Goal: Task Accomplishment & Management: Manage account settings

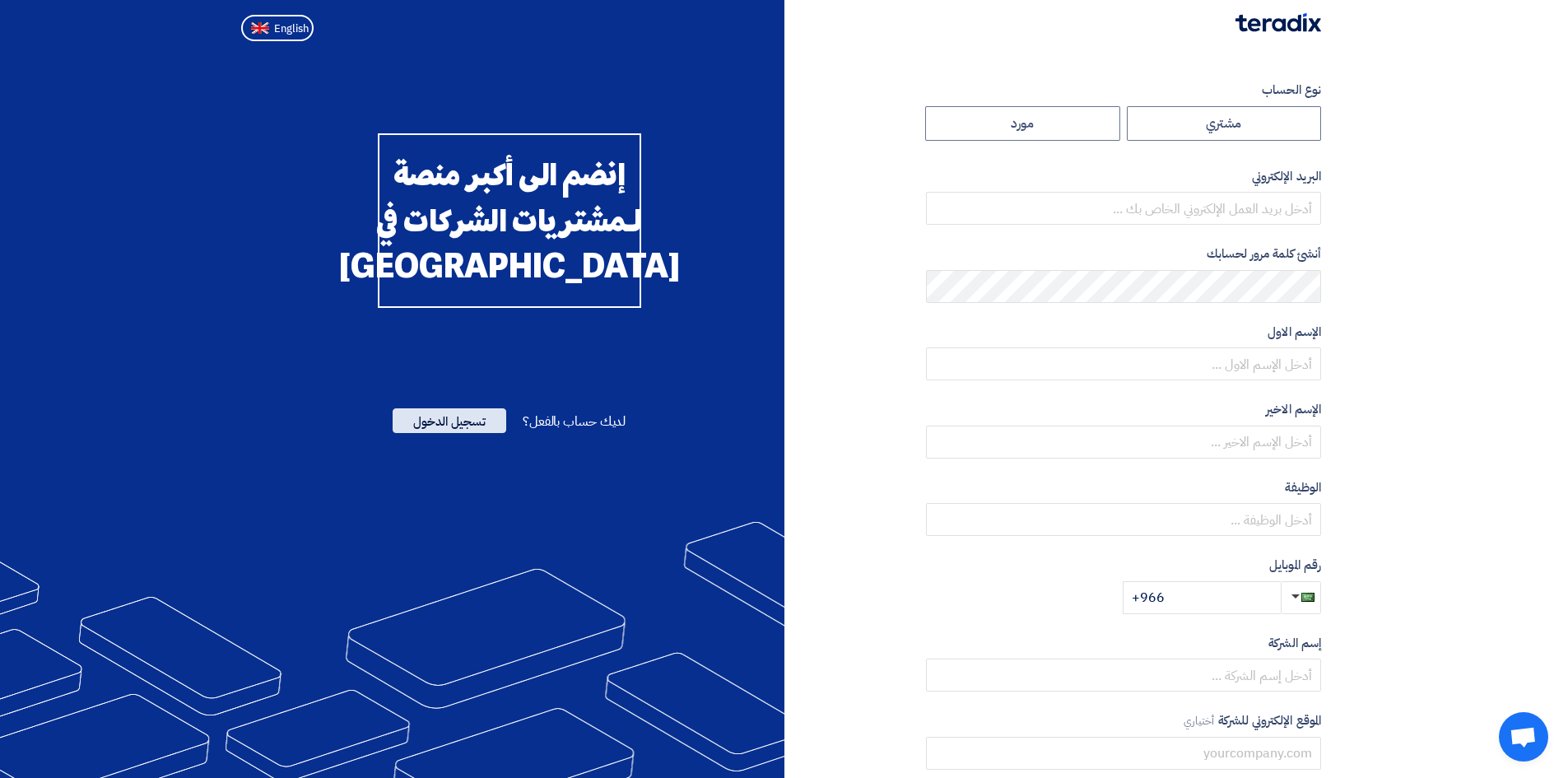
click at [460, 433] on span "تسجيل الدخول" at bounding box center [449, 420] width 114 height 25
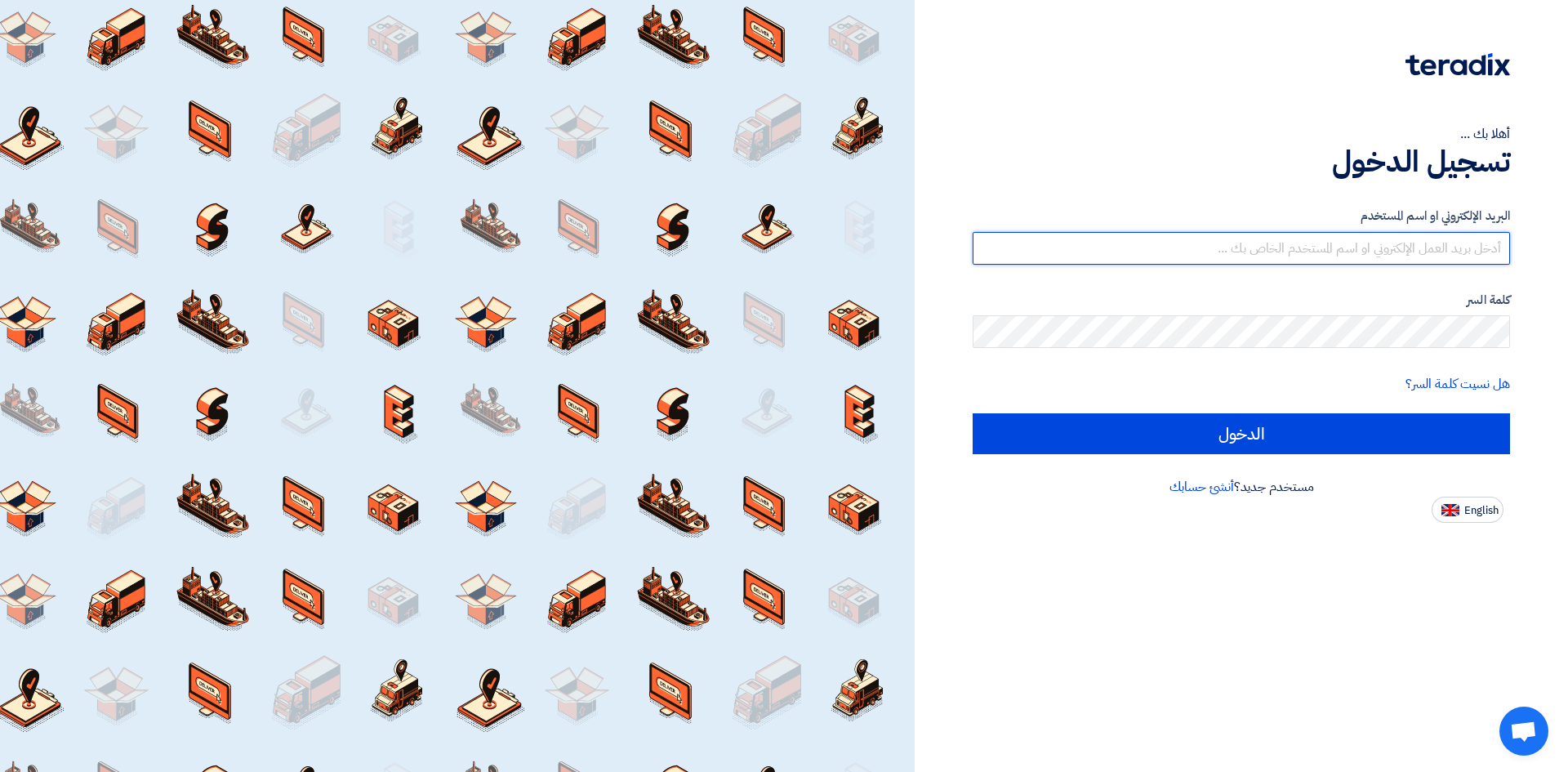
click at [1440, 253] on input "text" at bounding box center [1241, 248] width 537 height 33
type input "[PERSON_NAME][EMAIL_ADDRESS][DOMAIN_NAME]"
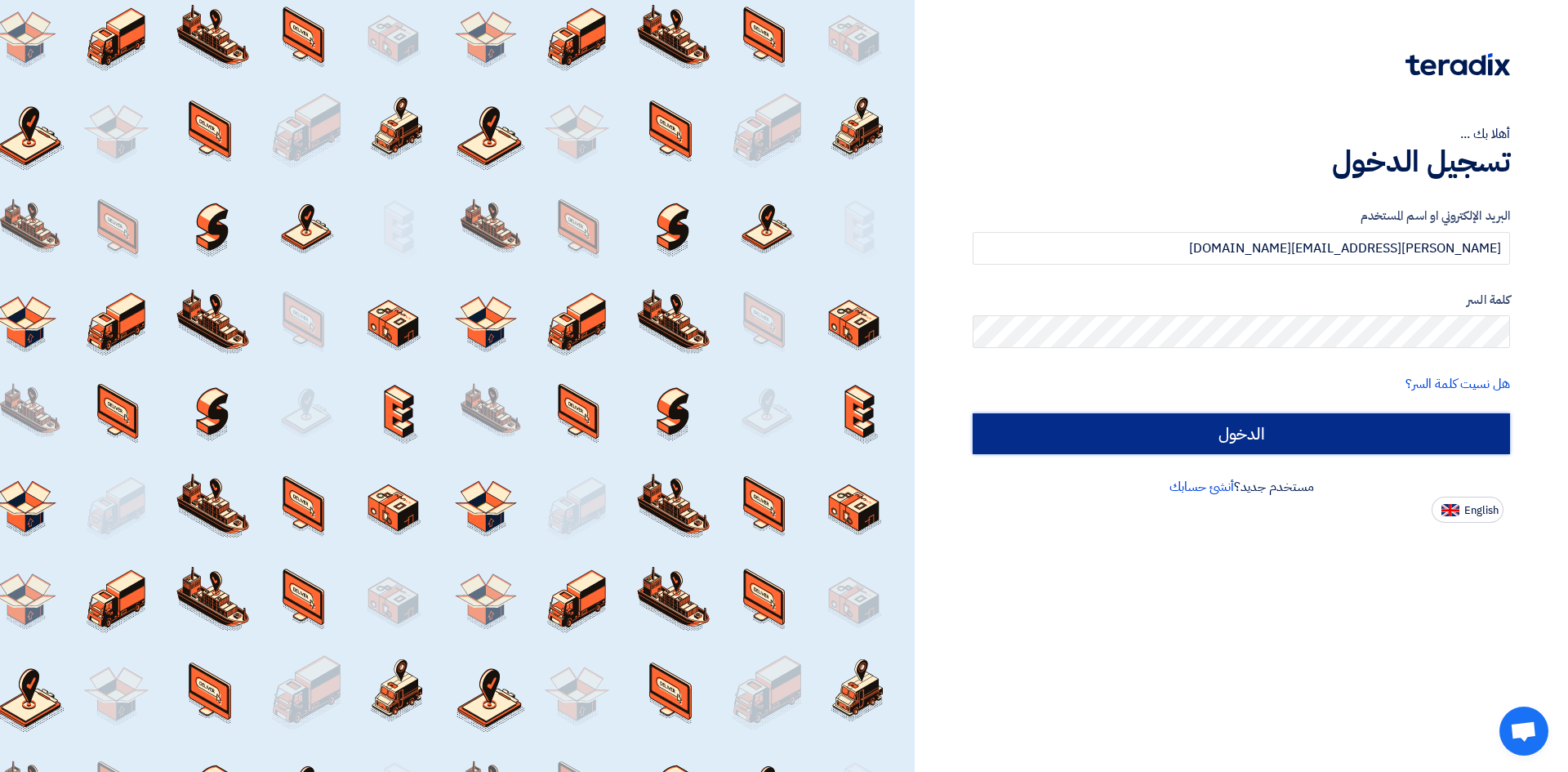
click at [1314, 428] on input "الدخول" at bounding box center [1241, 433] width 537 height 41
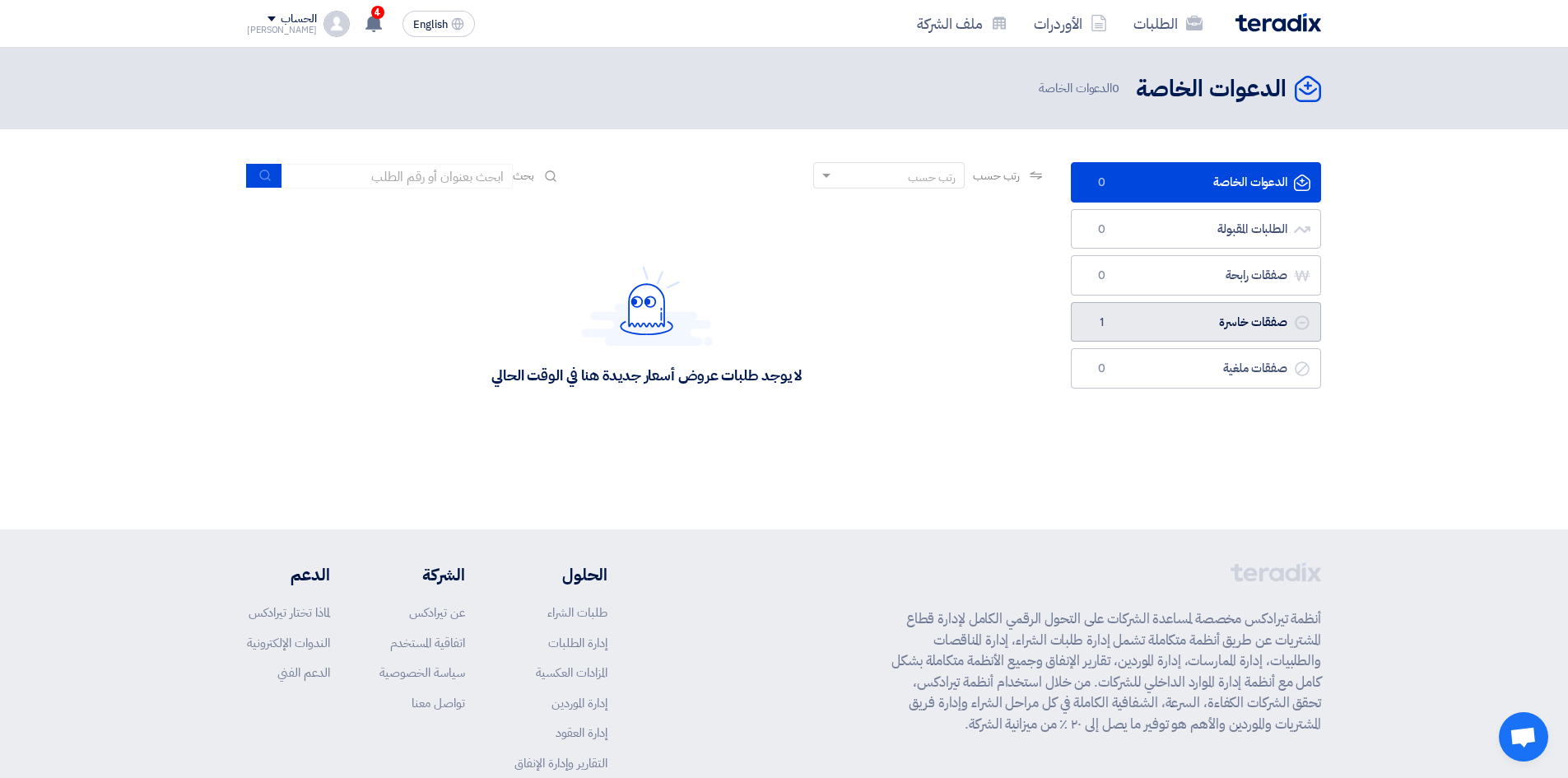
click at [1220, 325] on link "صفقات خاسرة صفقات خاسرة 1" at bounding box center [1196, 322] width 250 height 40
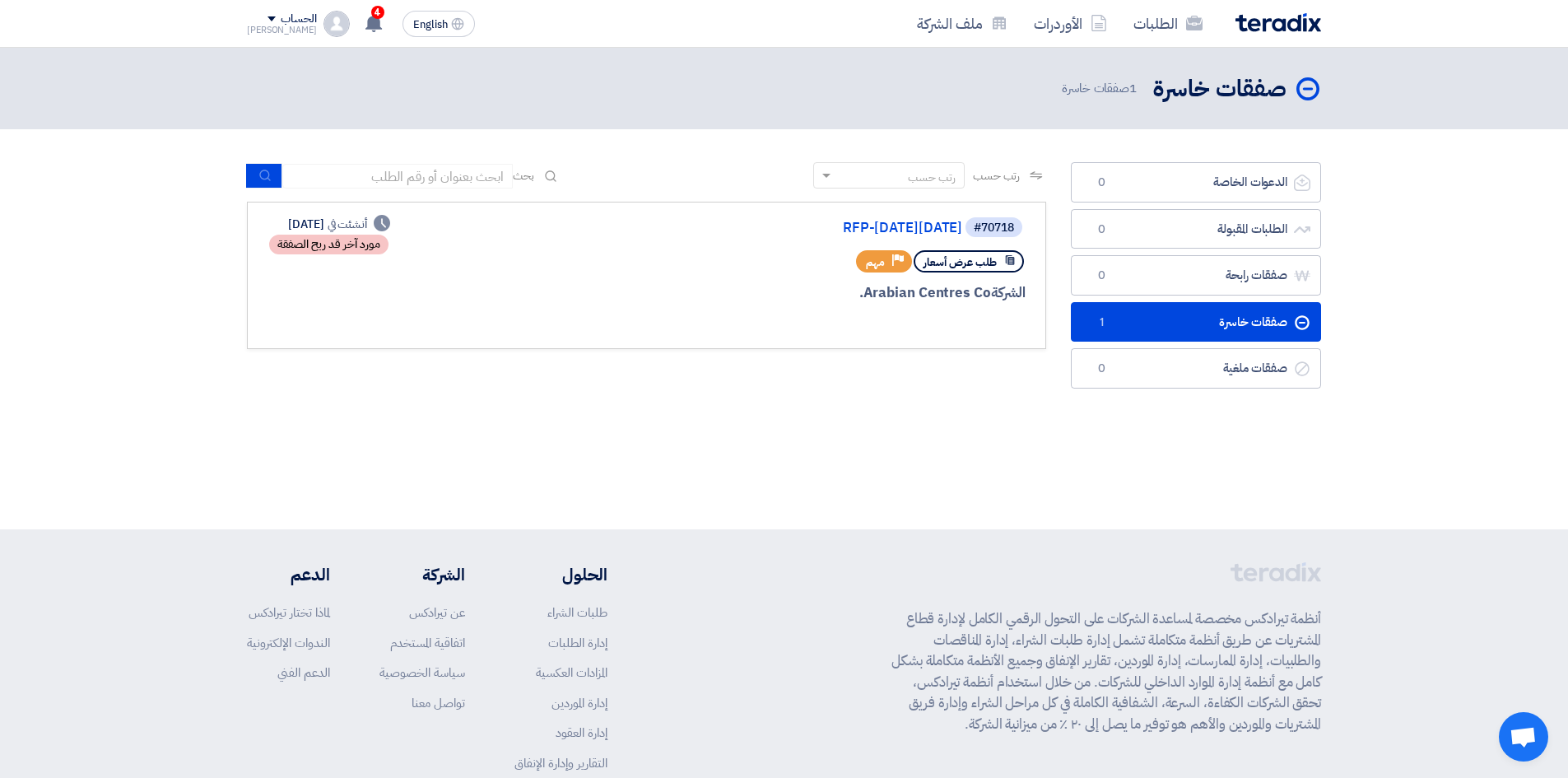
drag, startPoint x: 371, startPoint y: 246, endPoint x: 276, endPoint y: 254, distance: 95.3
click at [276, 254] on div "Deadline أنشئت في [DATE] مورد آخر قد ربح الصفقة" at bounding box center [329, 236] width 123 height 40
click at [382, 280] on div "Deadline أنشئت في [DATE] مورد آخر قد ربح الصفقة" at bounding box center [329, 275] width 123 height 119
click at [896, 289] on div "الشركة Arabian Centres Co." at bounding box center [827, 293] width 396 height 22
click at [883, 228] on link "RFP-[DATE][DATE]" at bounding box center [797, 227] width 329 height 15
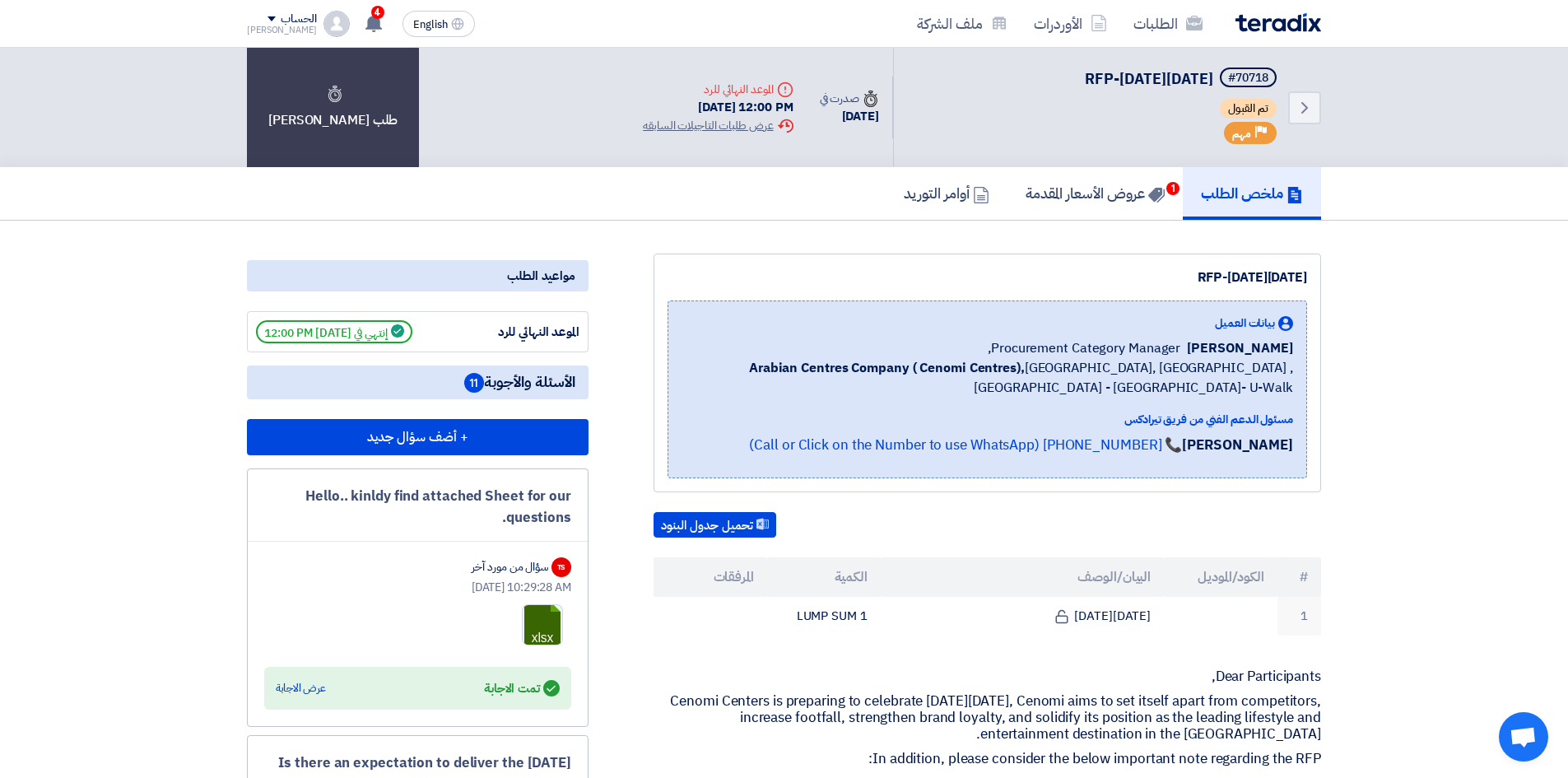
click at [1182, 443] on strong "[PERSON_NAME]" at bounding box center [1238, 445] width 111 height 21
click at [1044, 197] on h5 "عروض الأسعار المقدمة 1" at bounding box center [1095, 193] width 139 height 19
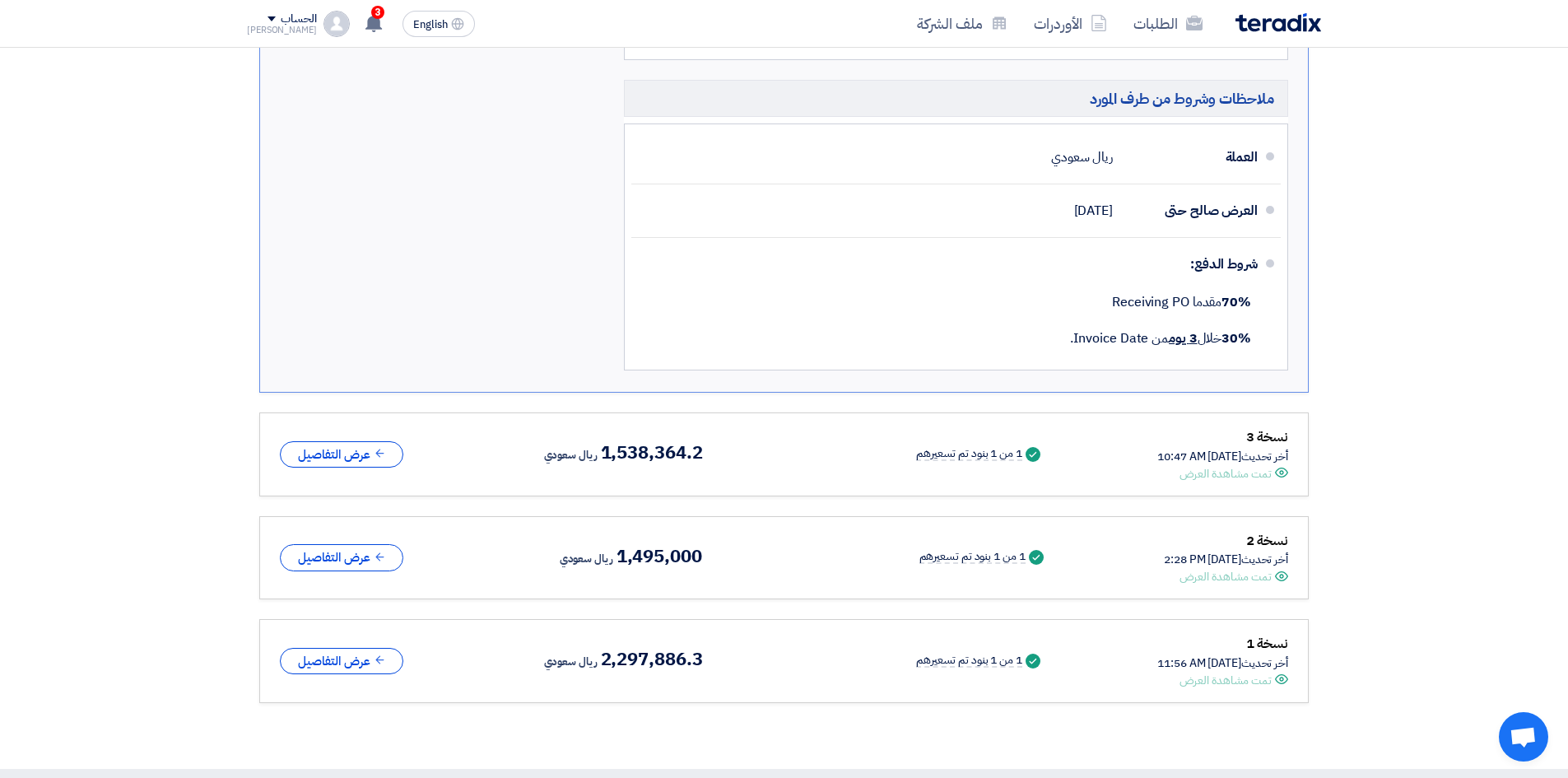
scroll to position [1152, 0]
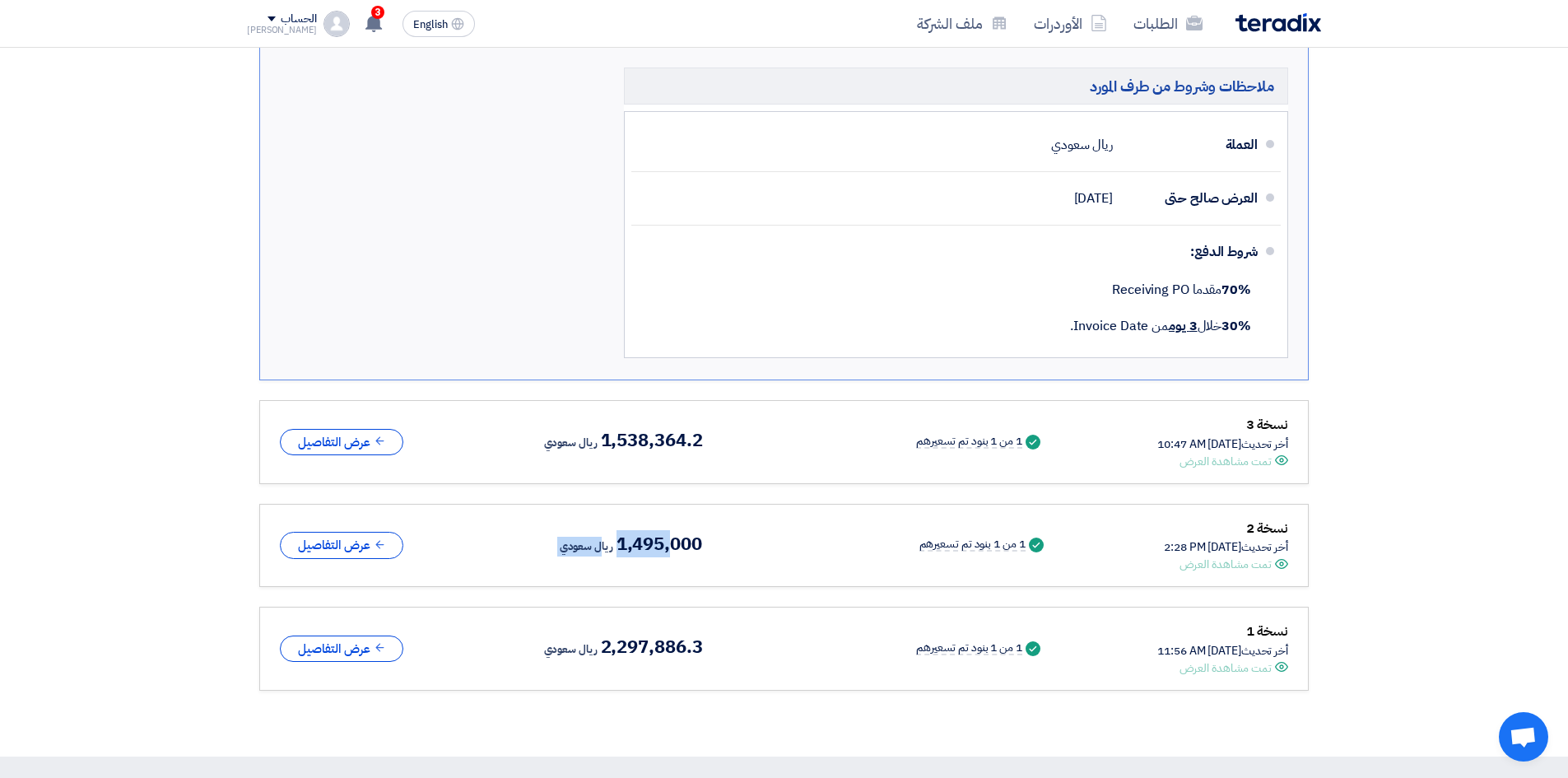
drag, startPoint x: 586, startPoint y: 538, endPoint x: 641, endPoint y: 500, distance: 66.9
click at [653, 516] on div "نسخة 2 أخر تحديث [DATE] 2:28 PM Offer is Seen تمت مشاهدة العرض Success 1 من 1 ب…" at bounding box center [784, 545] width 1049 height 84
drag, startPoint x: 585, startPoint y: 430, endPoint x: 651, endPoint y: 440, distance: 66.8
click at [651, 440] on span "1,538,364.2" at bounding box center [652, 440] width 102 height 20
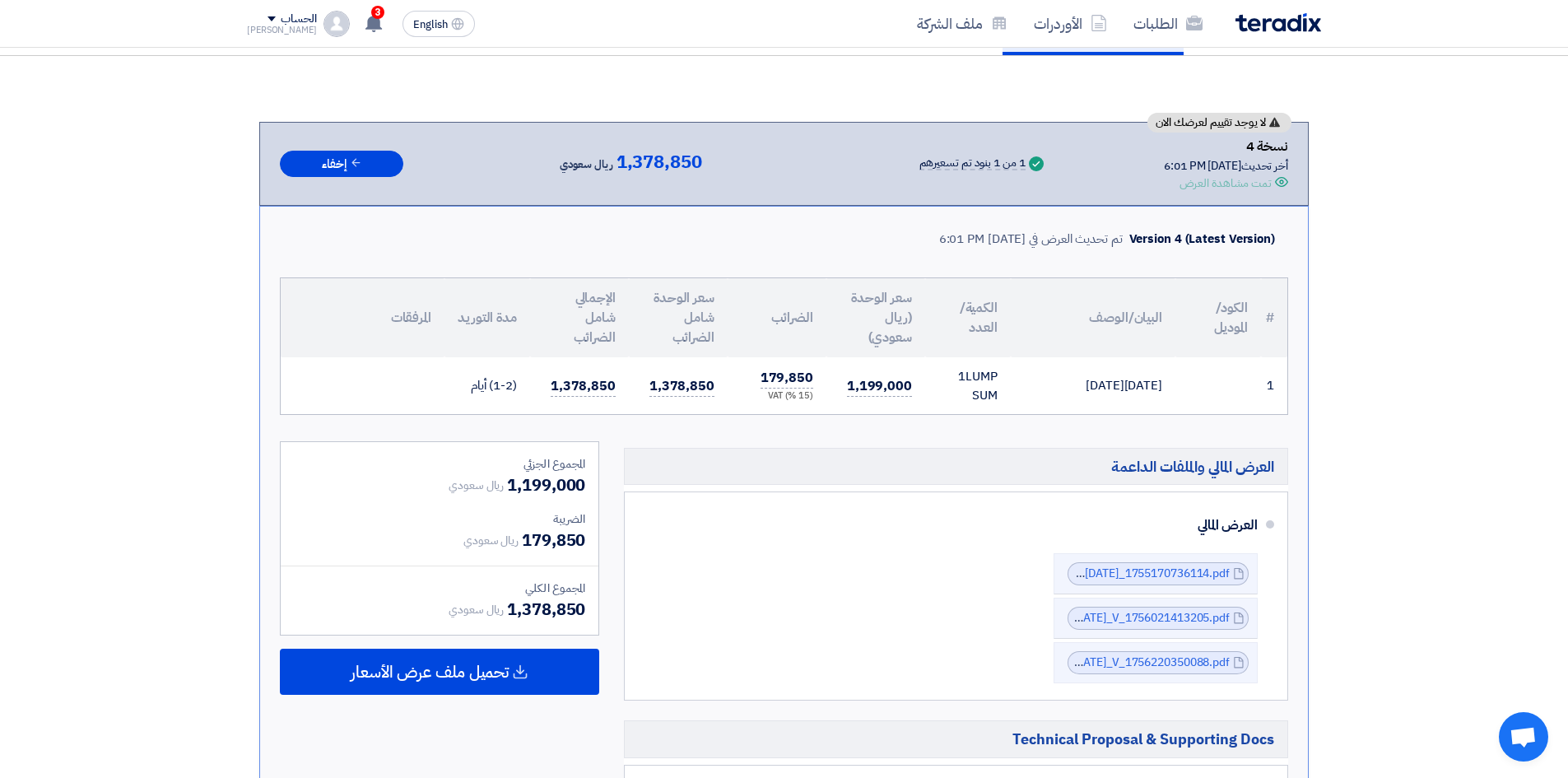
scroll to position [0, 0]
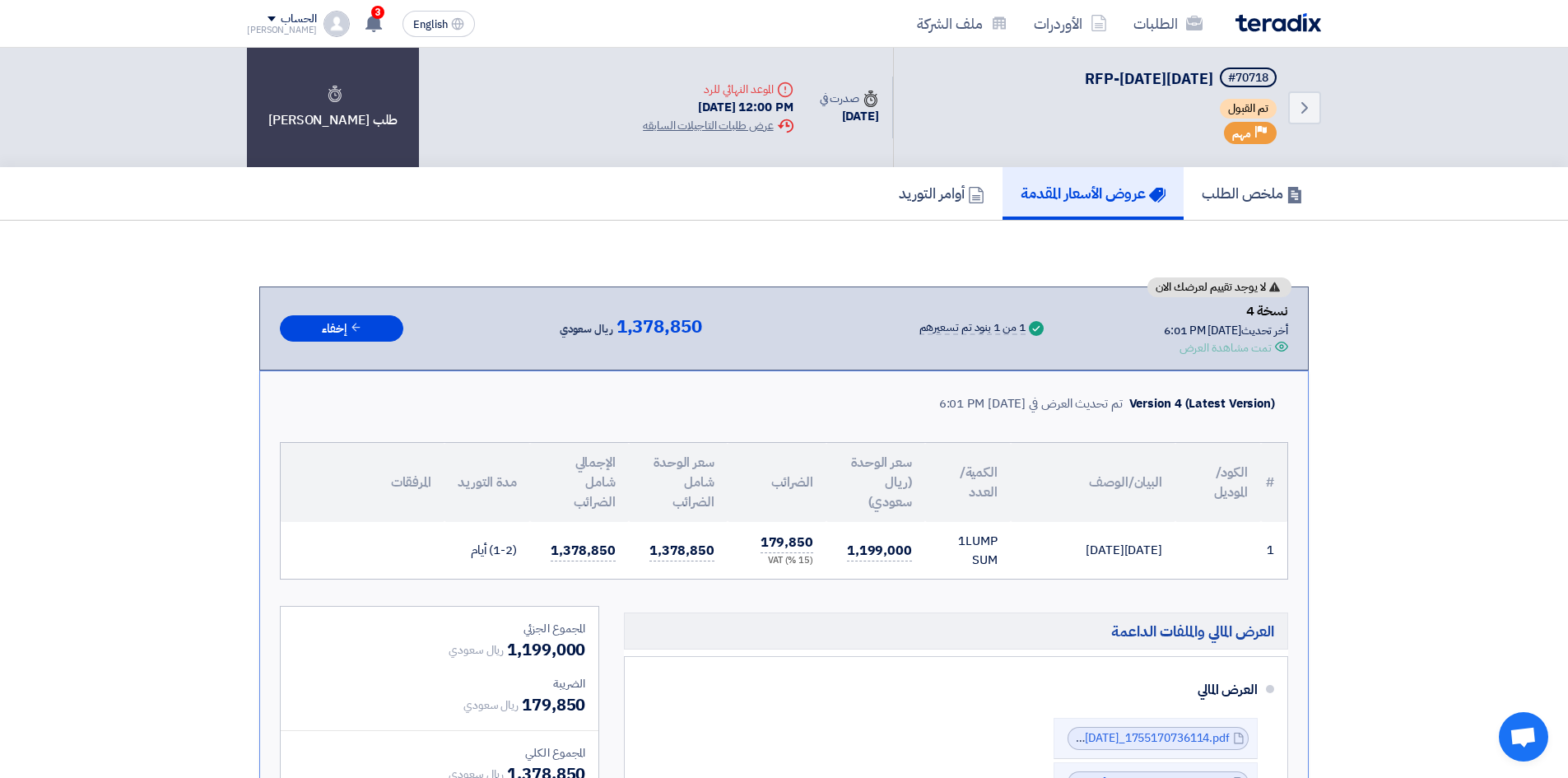
drag, startPoint x: 532, startPoint y: 555, endPoint x: 724, endPoint y: 561, distance: 192.1
click at [724, 561] on tr "1 [DATE][DATE] 1 LUMP SUM 1,199,000" at bounding box center [784, 550] width 1007 height 56
drag, startPoint x: 1187, startPoint y: 400, endPoint x: 1272, endPoint y: 419, distance: 87.1
click at [1272, 419] on div "Version 4 (Latest Version) تم تحديث العرض في [DATE] 6:01 PM" at bounding box center [784, 403] width 1008 height 39
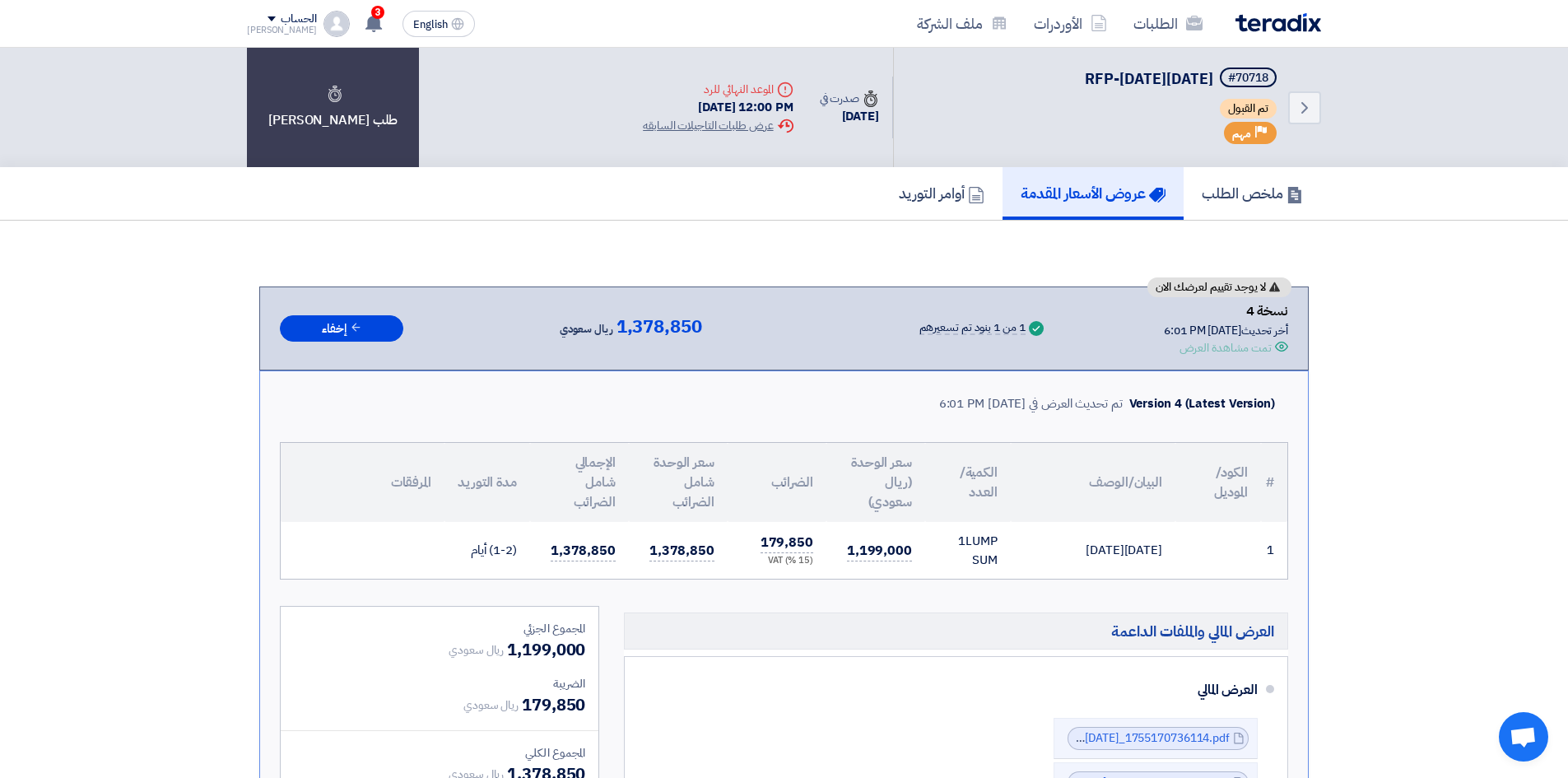
click at [918, 178] on link "أوامر التوريد" at bounding box center [942, 194] width 122 height 53
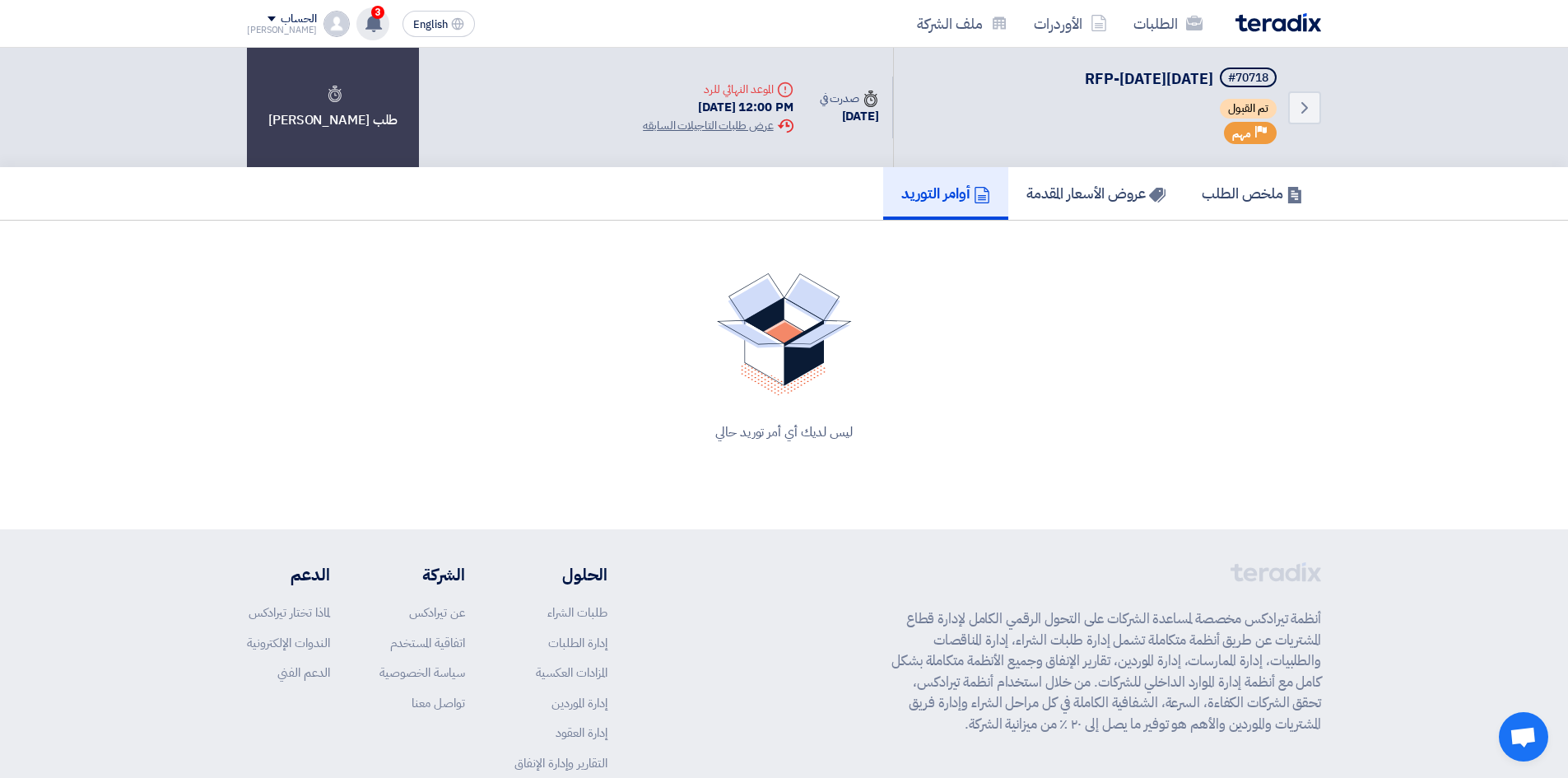
click at [366, 20] on use at bounding box center [374, 23] width 16 height 18
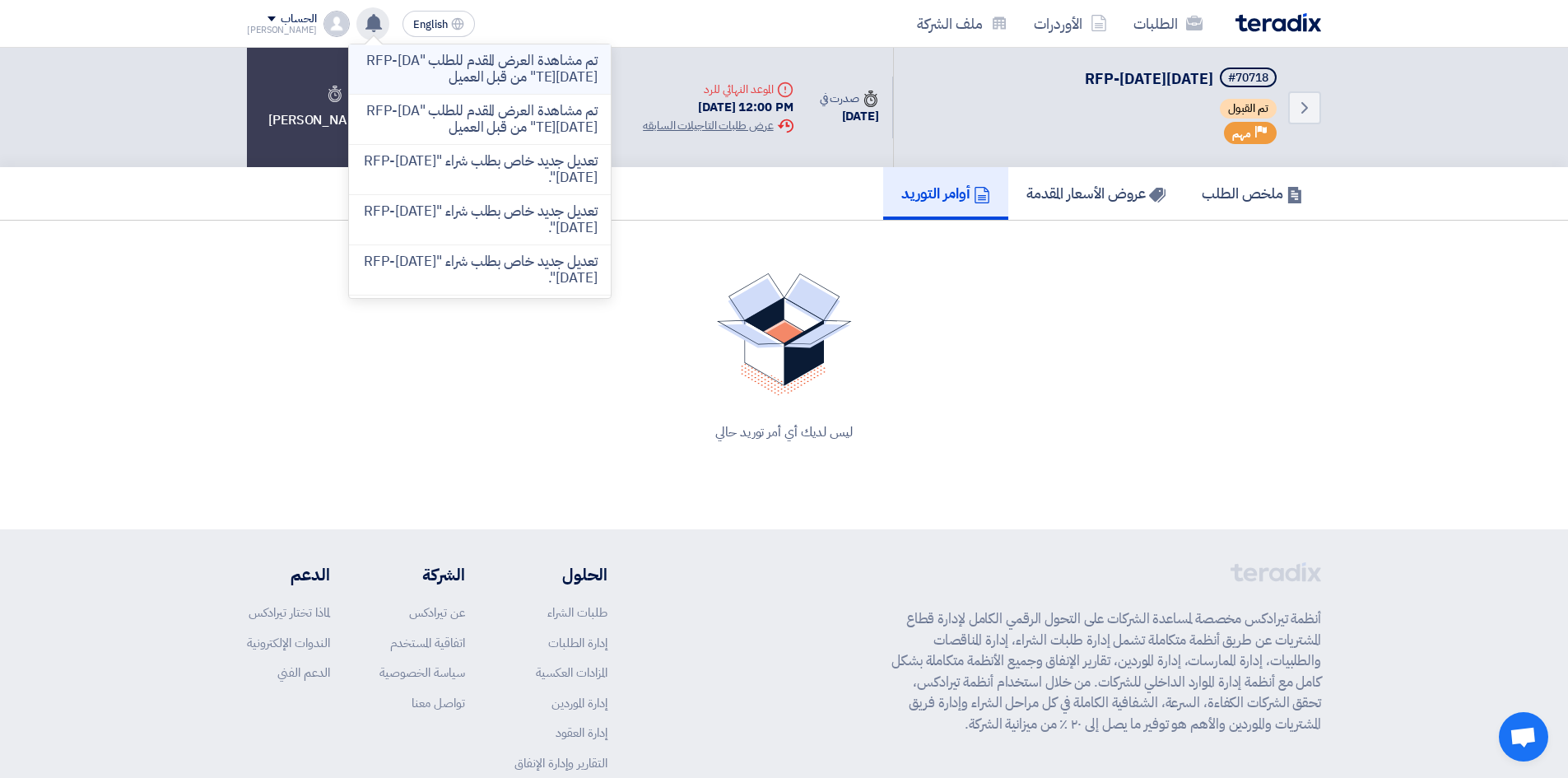
click at [501, 75] on p "تم مشاهدة العرض المقدم للطلب "RFP-[DATE][DATE]" من قبل العميل" at bounding box center [480, 69] width 236 height 33
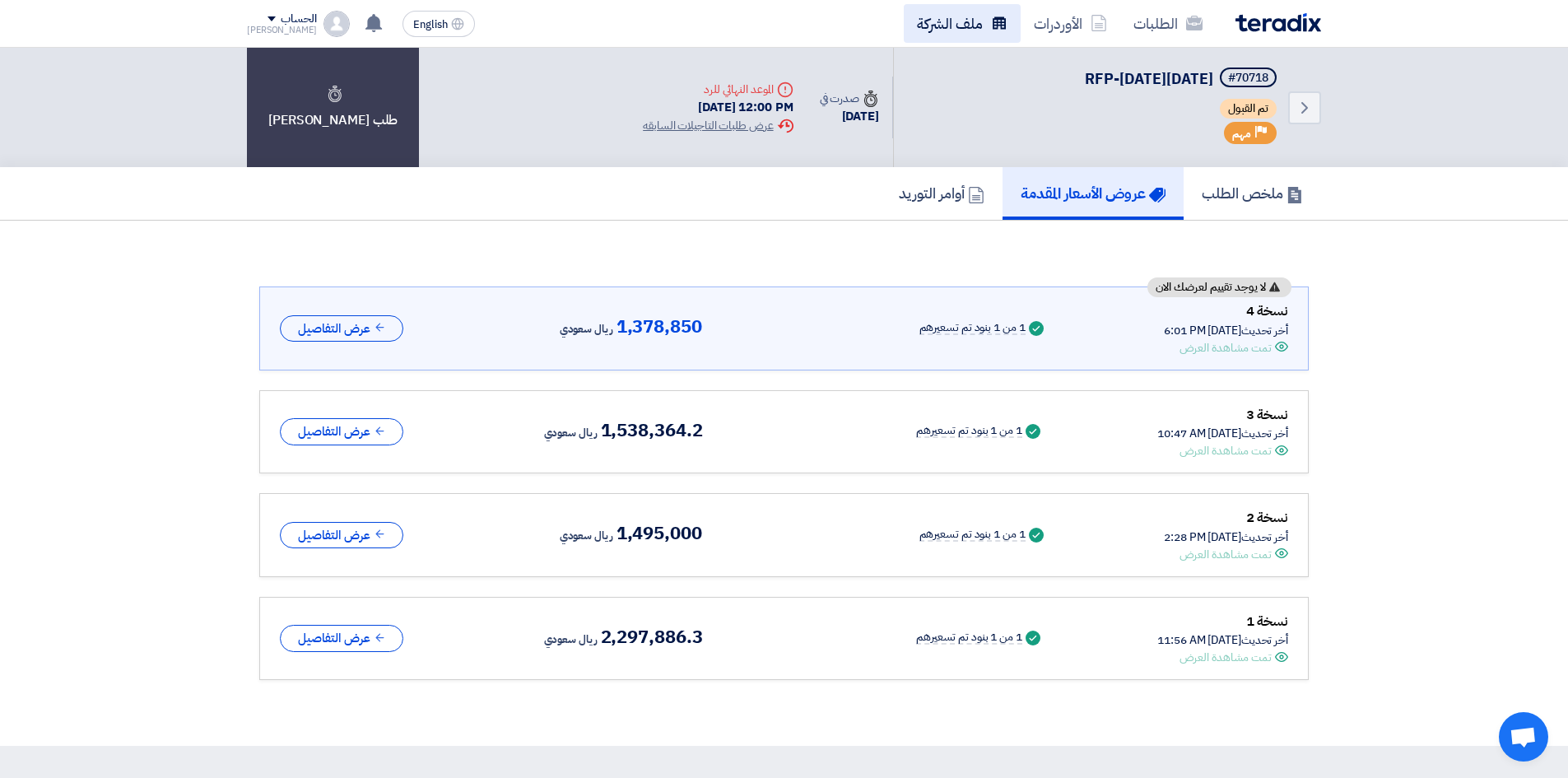
click at [1001, 23] on icon at bounding box center [999, 23] width 16 height 16
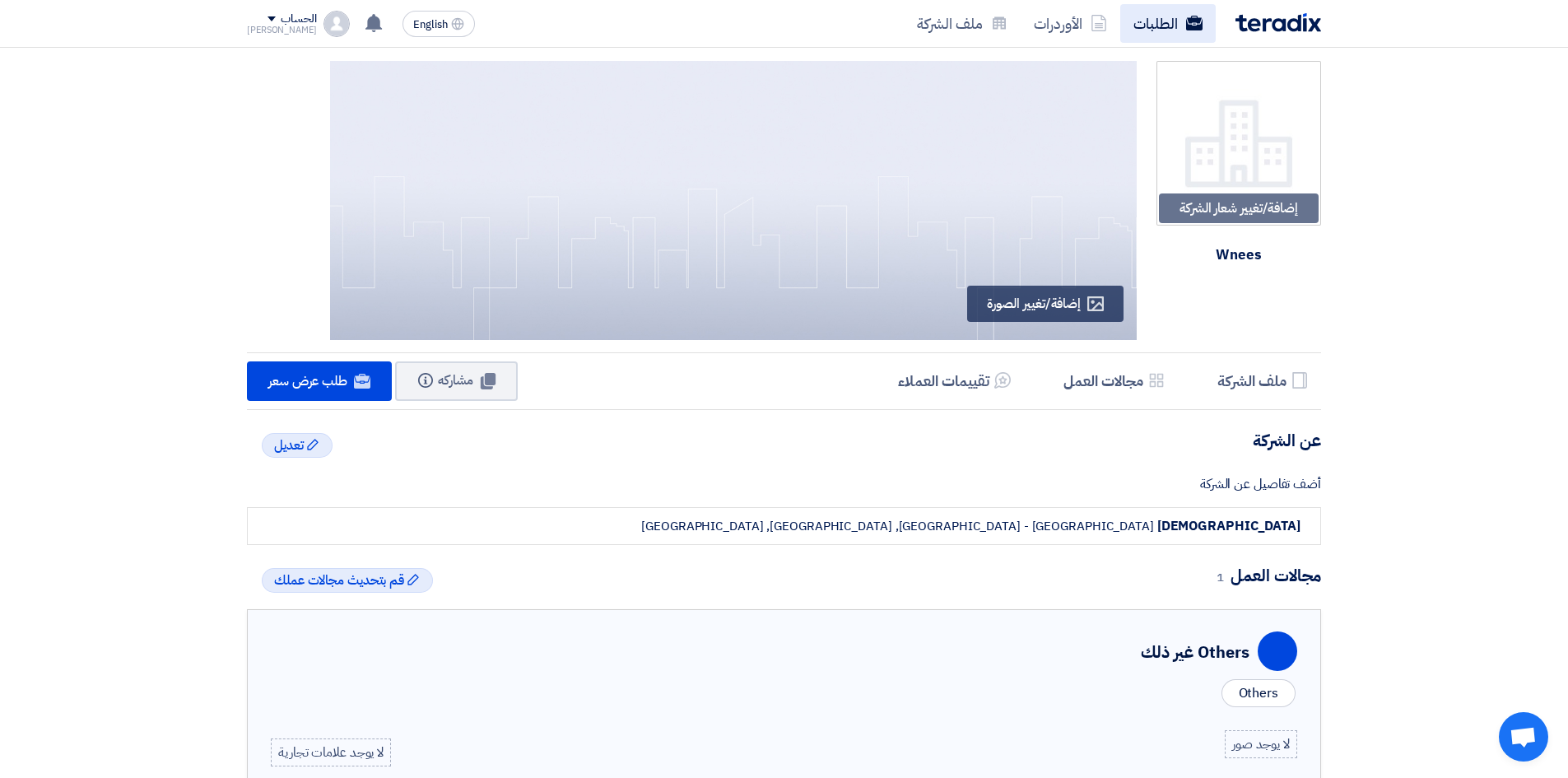
click at [1178, 19] on link "الطلبات" at bounding box center [1168, 24] width 96 height 39
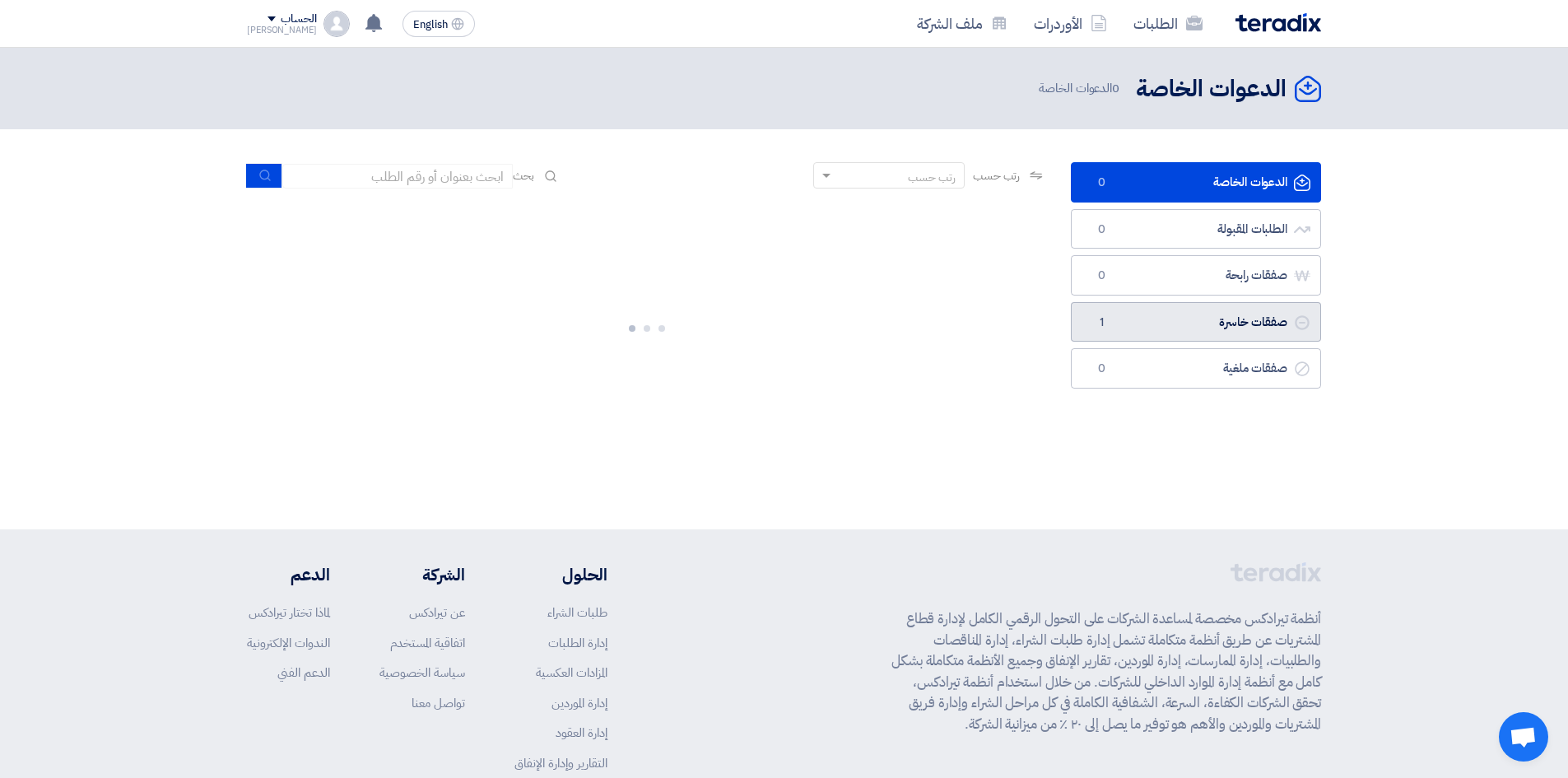
click at [1280, 323] on link "صفقات خاسرة صفقات خاسرة 1" at bounding box center [1196, 322] width 250 height 40
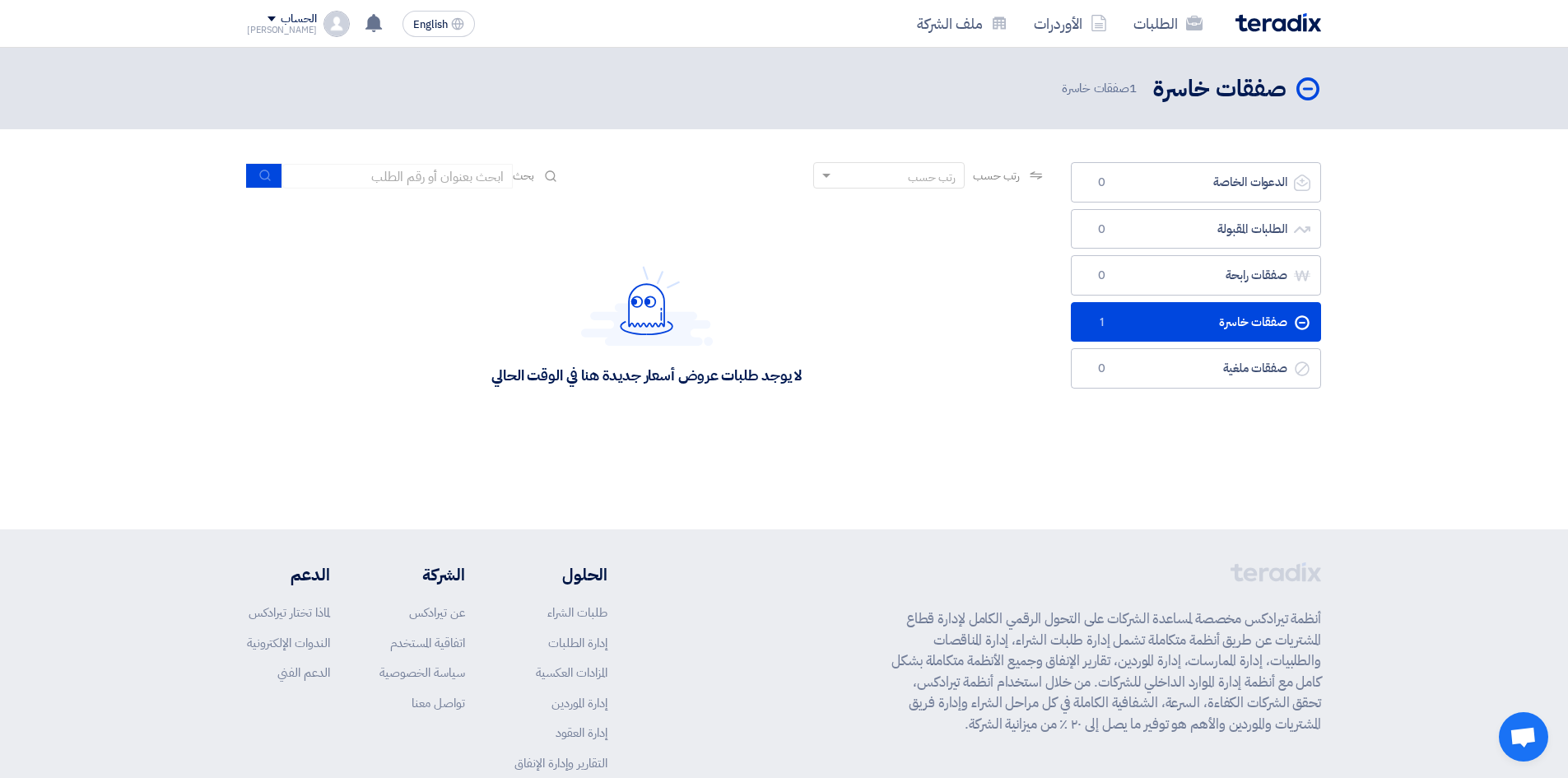
click at [1242, 331] on link "صفقات خاسرة صفقات خاسرة 1" at bounding box center [1196, 322] width 250 height 40
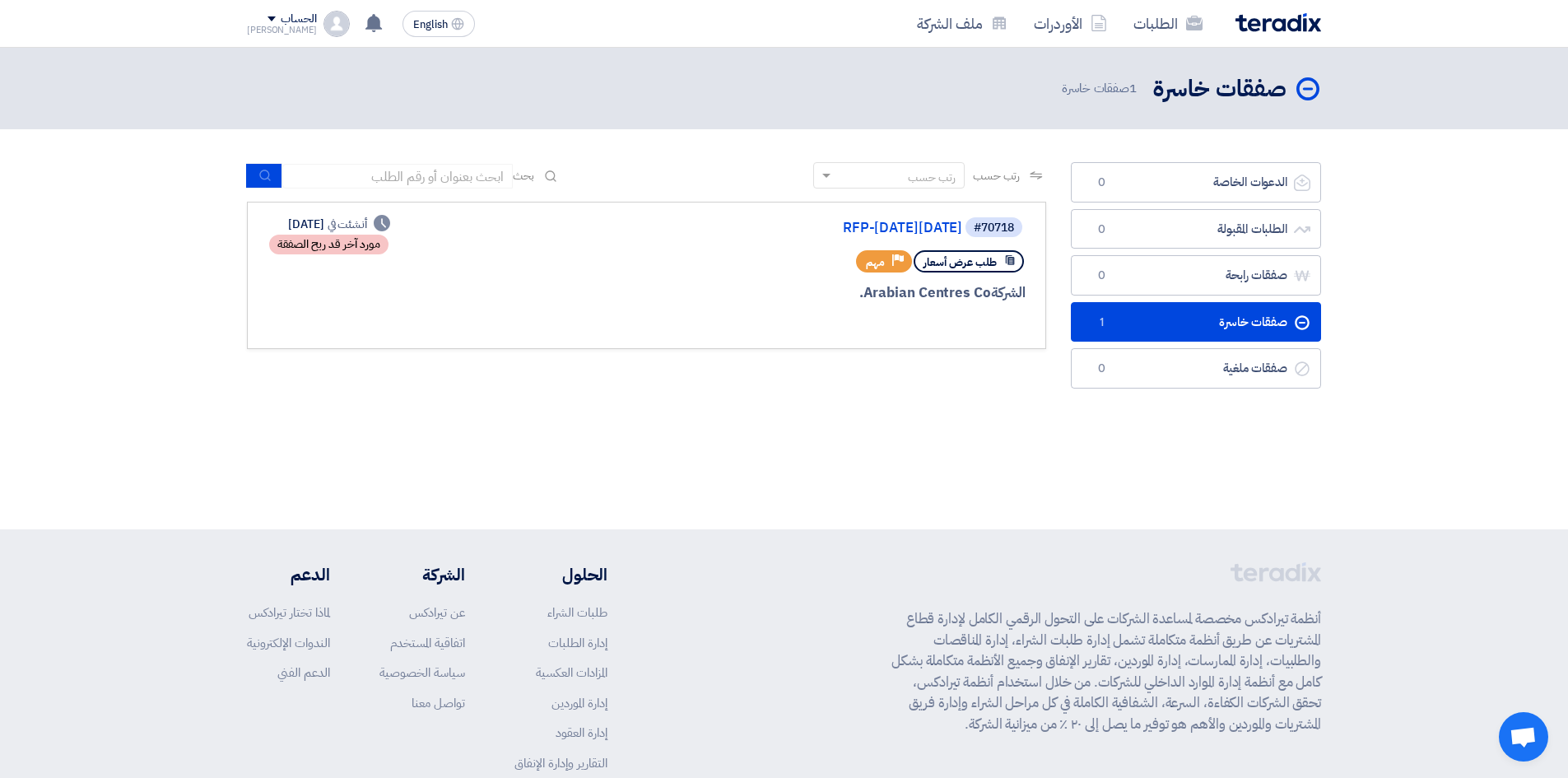
drag, startPoint x: 845, startPoint y: 291, endPoint x: 971, endPoint y: 271, distance: 127.6
click at [971, 271] on div "#70718 RFP-[DATE][DATE] طلب عرض أسعار Priority مهم [GEOGRAPHIC_DATA] Co." at bounding box center [827, 275] width 396 height 119
click at [940, 321] on div at bounding box center [827, 323] width 396 height 23
click at [1001, 258] on div "طلب عرض أسعار" at bounding box center [968, 261] width 110 height 22
click at [949, 289] on div "الشركة Arabian Centres Co." at bounding box center [827, 293] width 396 height 22
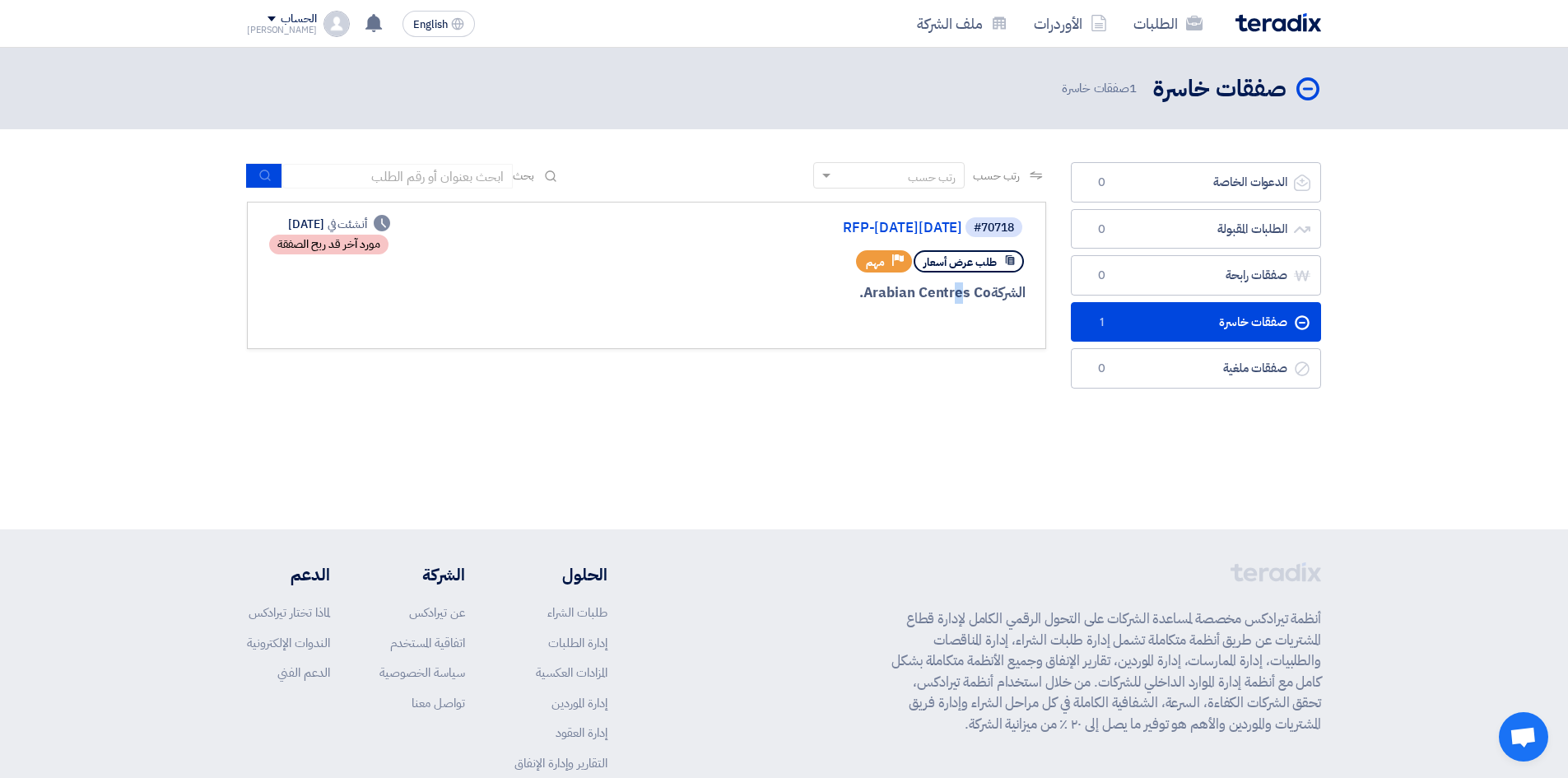
click at [947, 289] on div "الشركة Arabian Centres Co." at bounding box center [827, 293] width 396 height 22
click at [946, 288] on div "الشركة Arabian Centres Co." at bounding box center [827, 293] width 396 height 22
drag, startPoint x: 848, startPoint y: 293, endPoint x: 1037, endPoint y: 300, distance: 189.1
click at [1037, 300] on link "#70718 RFP-[DATE][DATE] طلب عرض أسعار Priority مهم [GEOGRAPHIC_DATA] Co. Deadli…" at bounding box center [646, 276] width 799 height 147
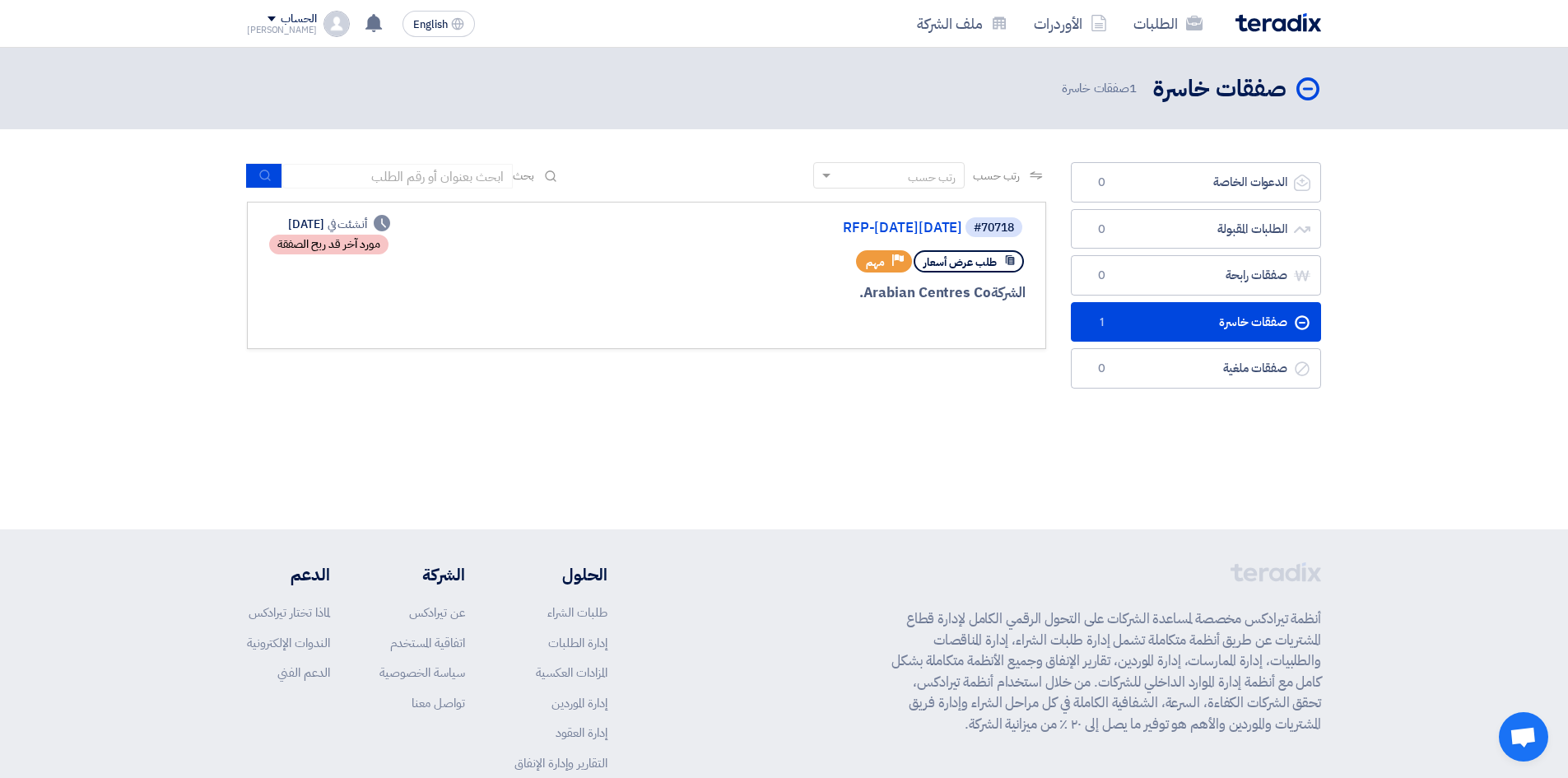
click at [1007, 317] on div at bounding box center [827, 323] width 396 height 23
click at [901, 437] on div "صفقات خاسرة صفقات خاسرة 1 صفقات خاسرة" at bounding box center [784, 288] width 1568 height 481
click at [982, 294] on div "الشركة Arabian Centres Co." at bounding box center [827, 293] width 396 height 22
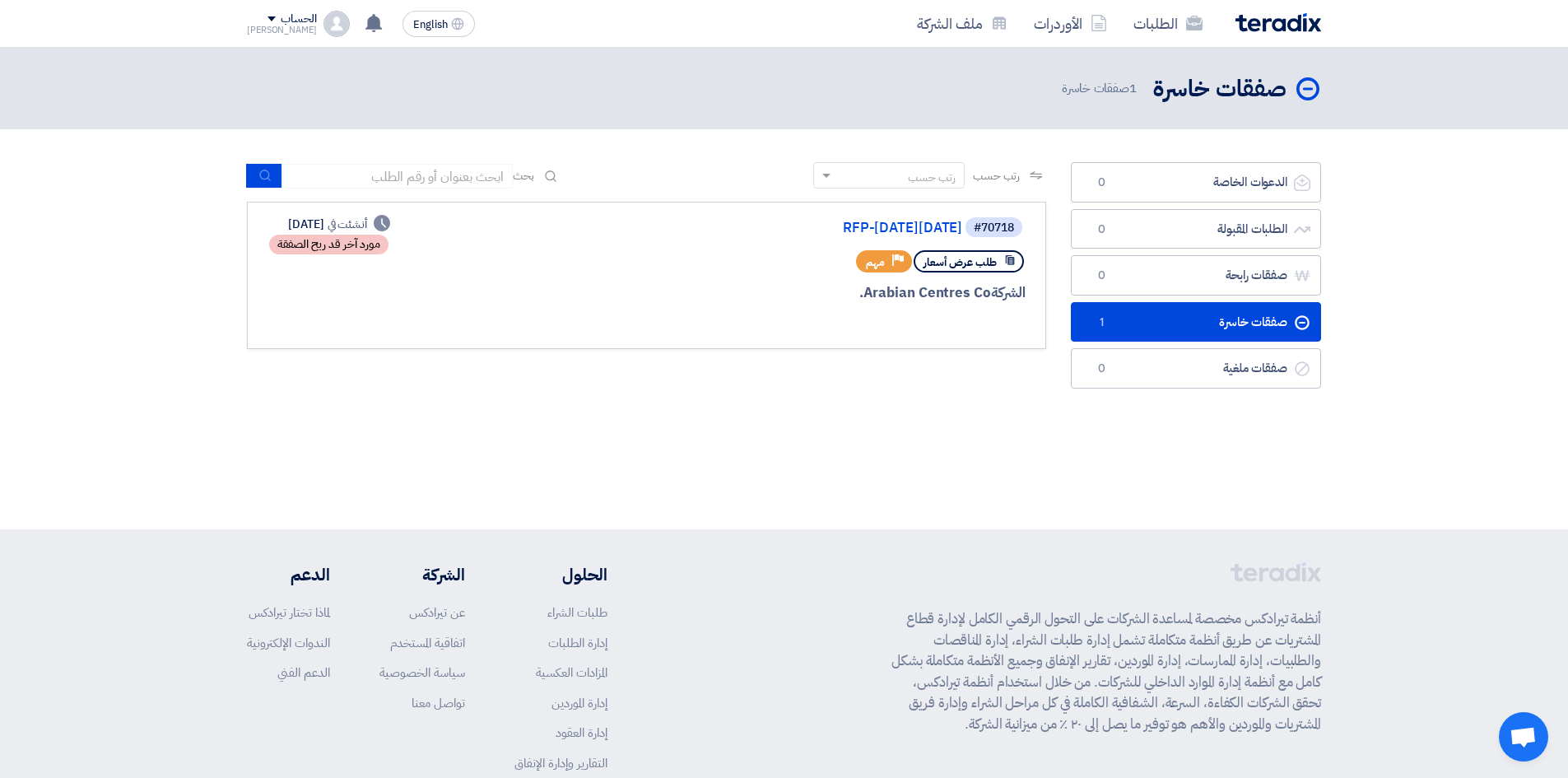
drag, startPoint x: 1110, startPoint y: 451, endPoint x: 1064, endPoint y: 425, distance: 52.8
click at [1100, 445] on div "صفقات خاسرة صفقات خاسرة 1 صفقات خاسرة" at bounding box center [784, 288] width 1568 height 481
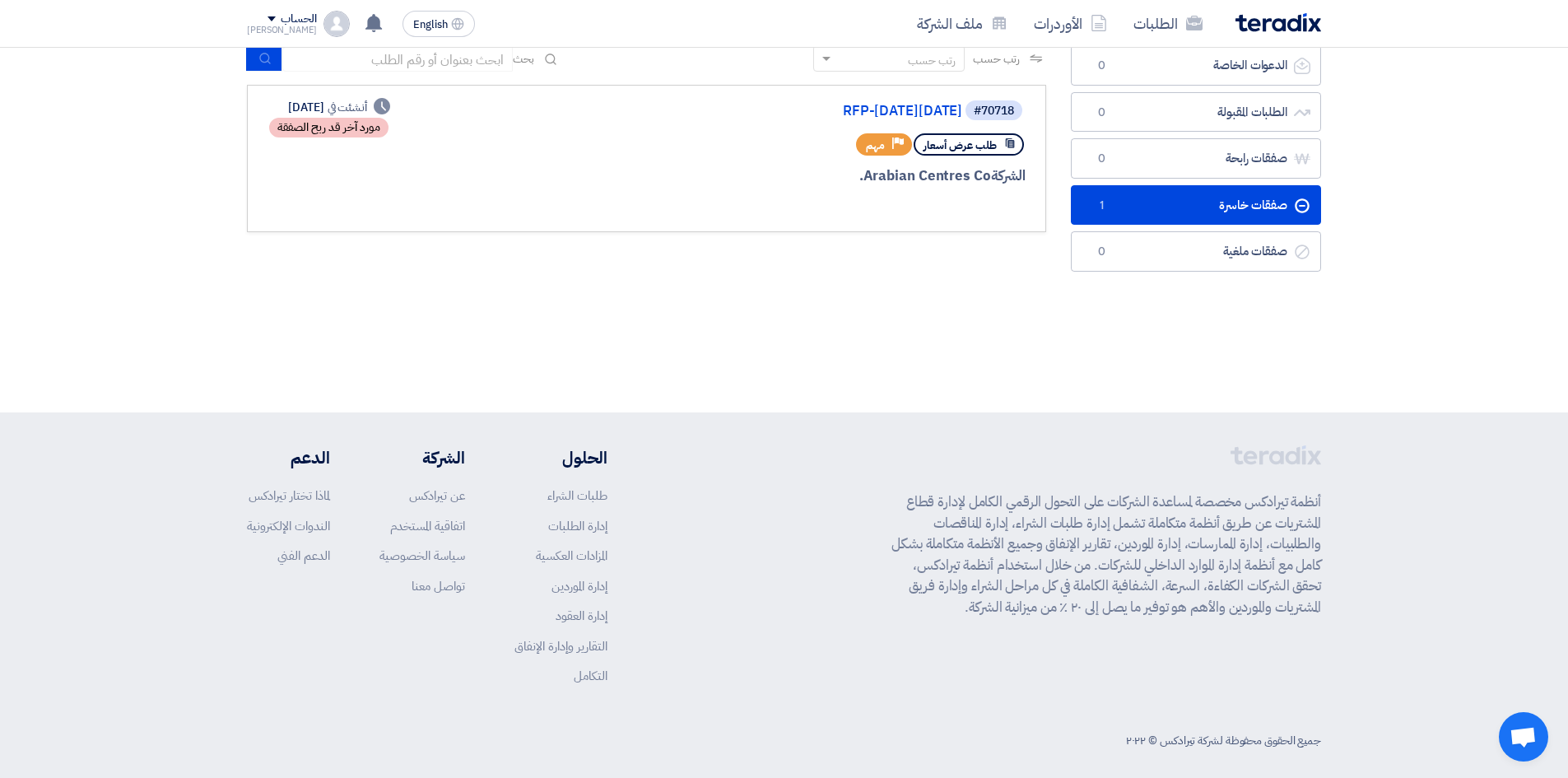
scroll to position [129, 0]
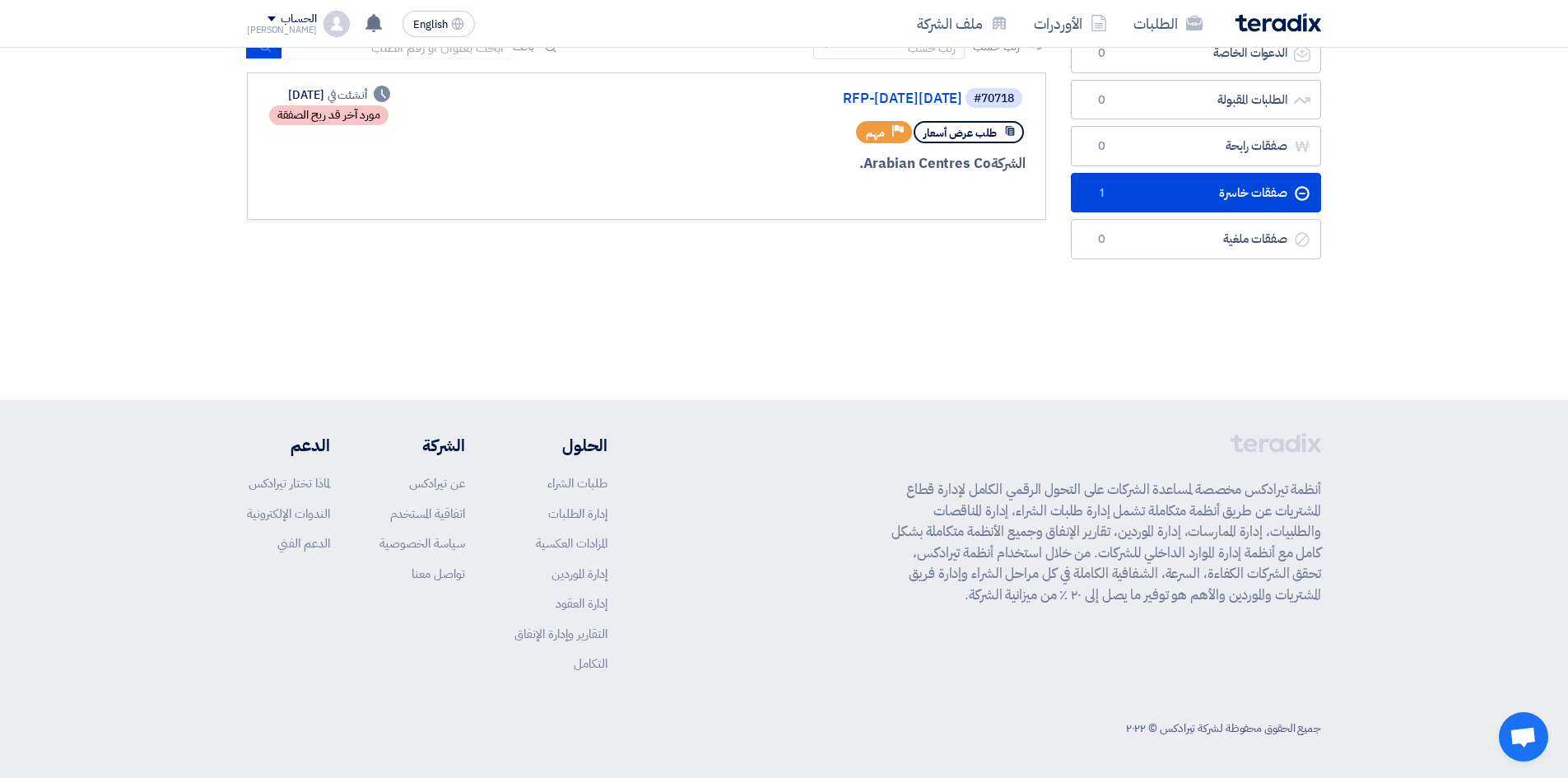
click at [1462, 451] on footer "أنظمة تيرادكس مخصصة لمساعدة الشركات على التحول الرقمي الكامل لإدارة قطاع المشتر…" at bounding box center [784, 589] width 1568 height 378
